Goal: Task Accomplishment & Management: Use online tool/utility

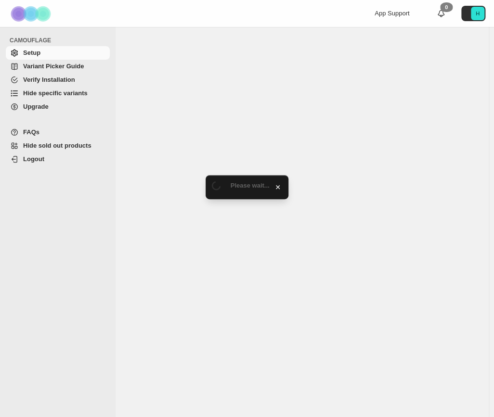
click at [56, 95] on span "Hide specific variants" at bounding box center [55, 93] width 65 height 7
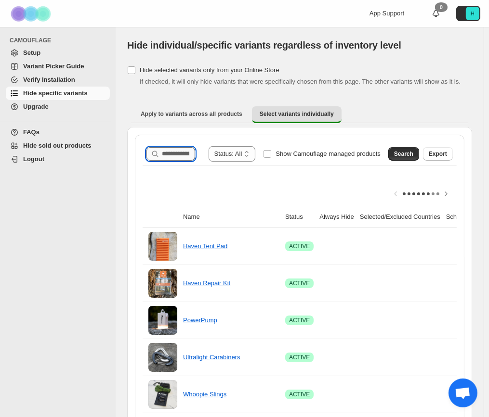
click at [186, 156] on input "Search product name" at bounding box center [178, 153] width 33 height 13
type input "*****"
click at [406, 153] on span "Search" at bounding box center [403, 154] width 19 height 8
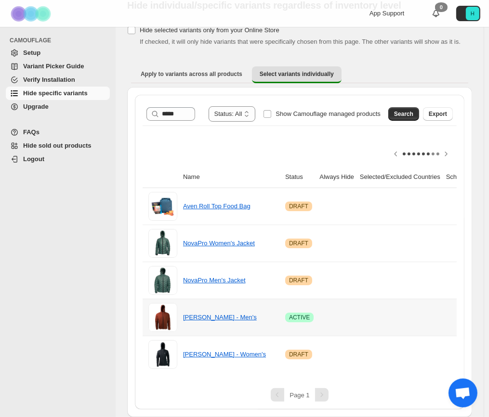
scroll to position [0, 121]
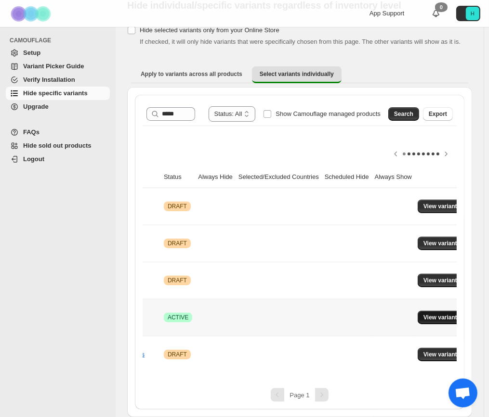
click at [423, 314] on span "View variants" at bounding box center [441, 318] width 37 height 8
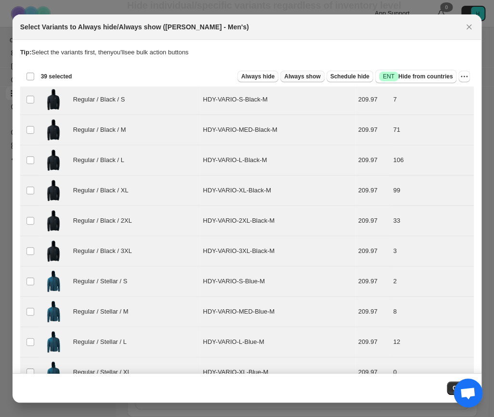
click at [301, 77] on span "Always show" at bounding box center [302, 77] width 36 height 8
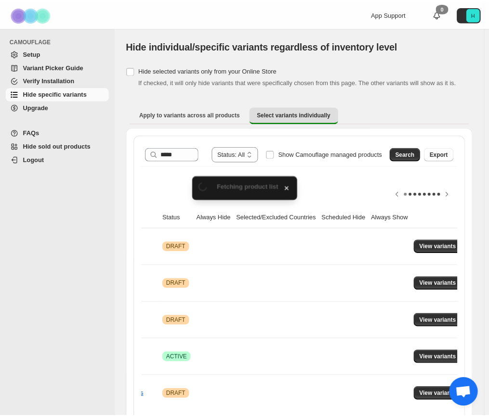
scroll to position [46, 0]
